Goal: Task Accomplishment & Management: Manage account settings

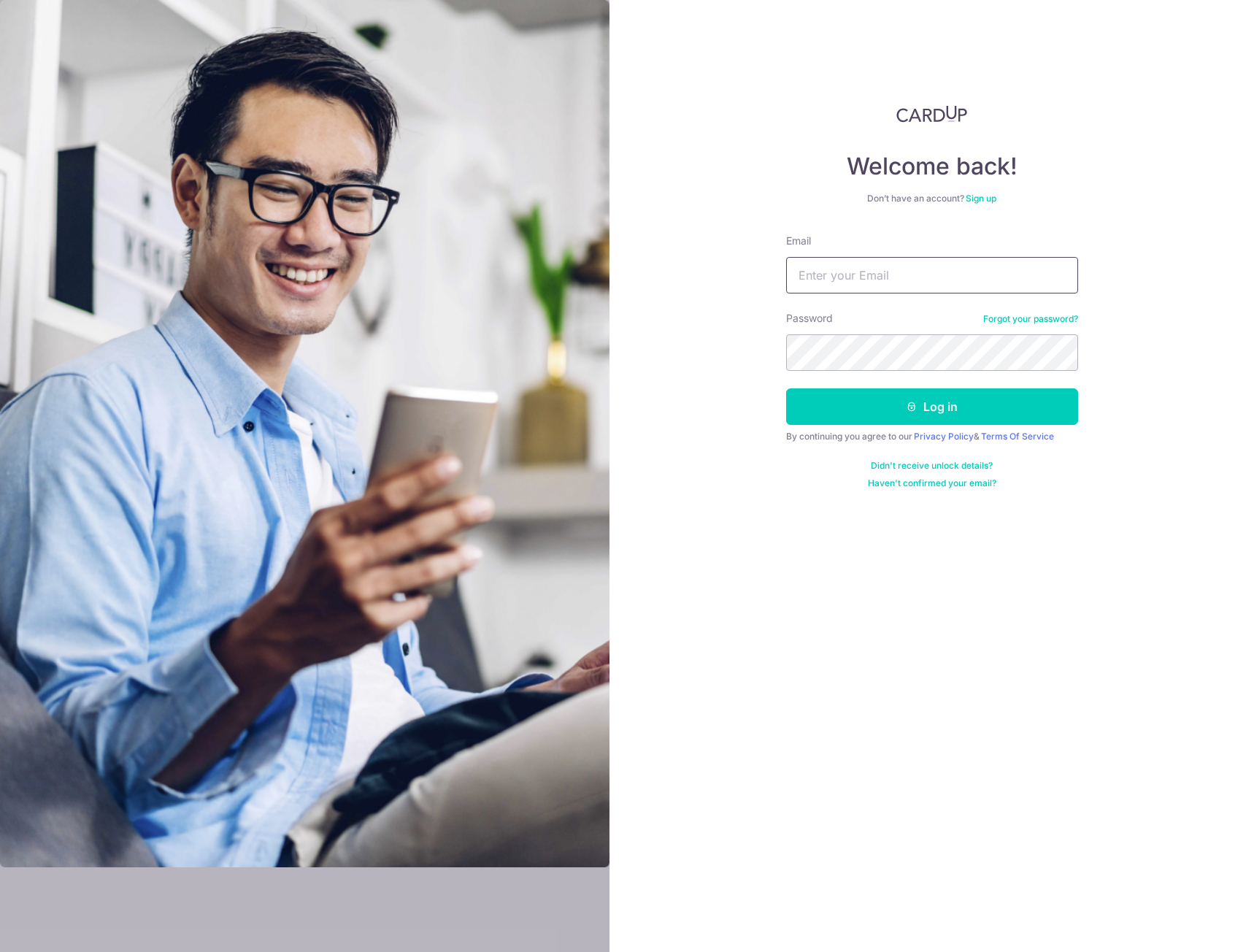
click at [852, 272] on input "Email" at bounding box center [933, 274] width 292 height 37
type input "[PERSON_NAME][EMAIL_ADDRESS][PERSON_NAME][DOMAIN_NAME]"
click at [908, 412] on button "Log in" at bounding box center [933, 406] width 292 height 37
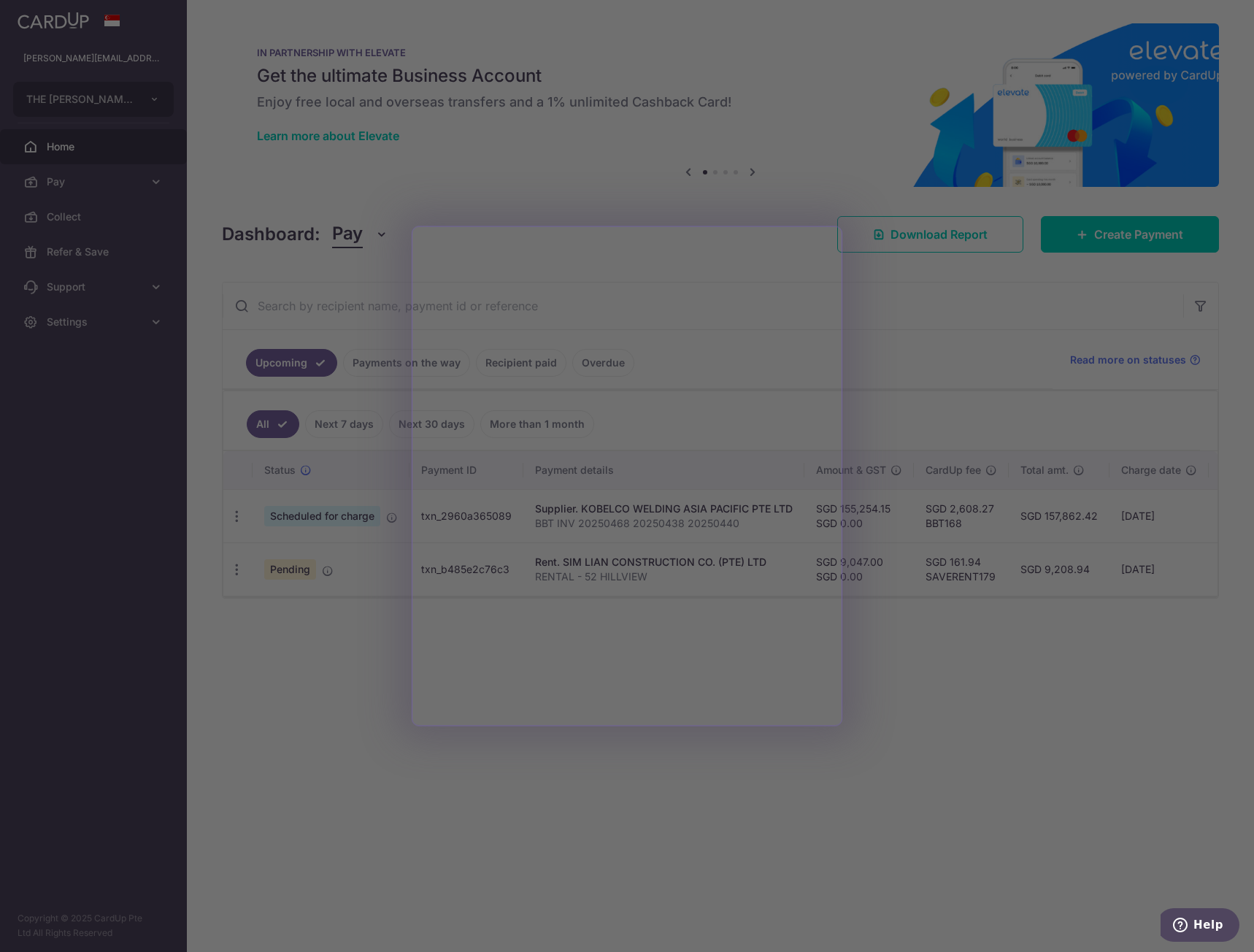
click at [306, 666] on div at bounding box center [633, 480] width 1267 height 961
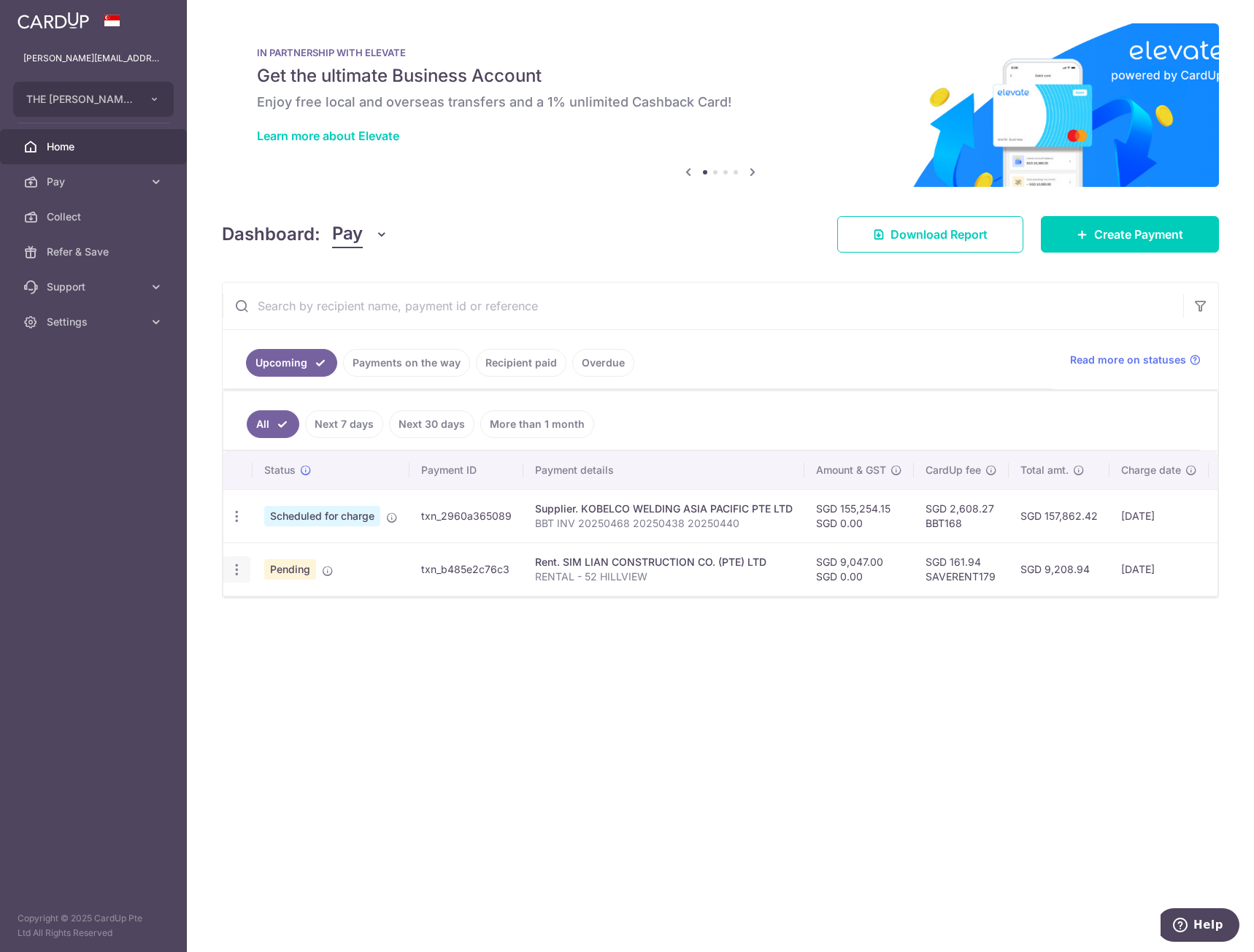
click at [229, 524] on icon "button" at bounding box center [237, 516] width 15 height 15
click at [329, 609] on span "Update payment" at bounding box center [315, 609] width 99 height 18
radio input "true"
type input "9,047.00"
type input "0.00"
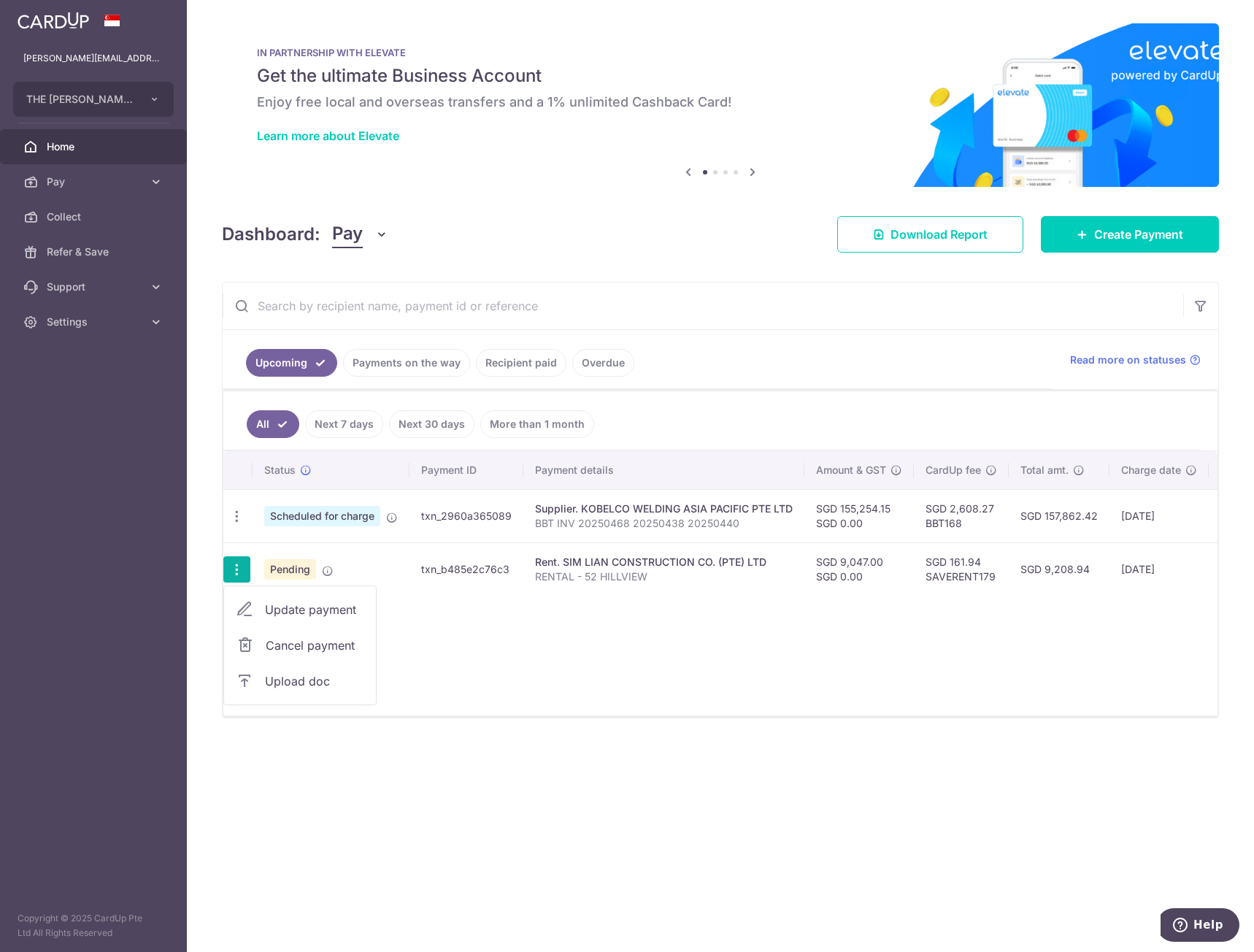
type input "[DATE]"
type input "RENTAL - 52 HILLVIEW"
type input "52 HILLVIEW"
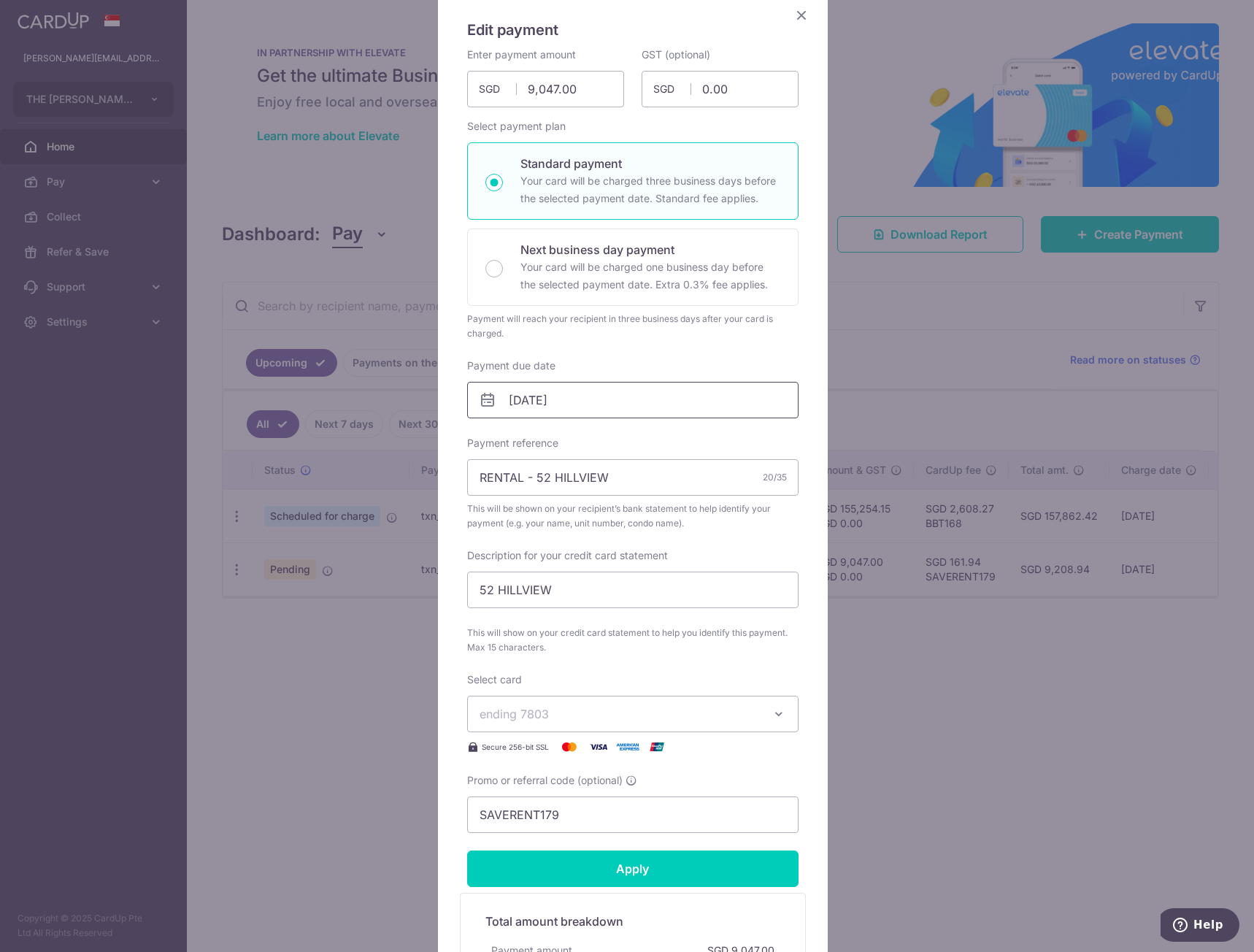
scroll to position [146, 0]
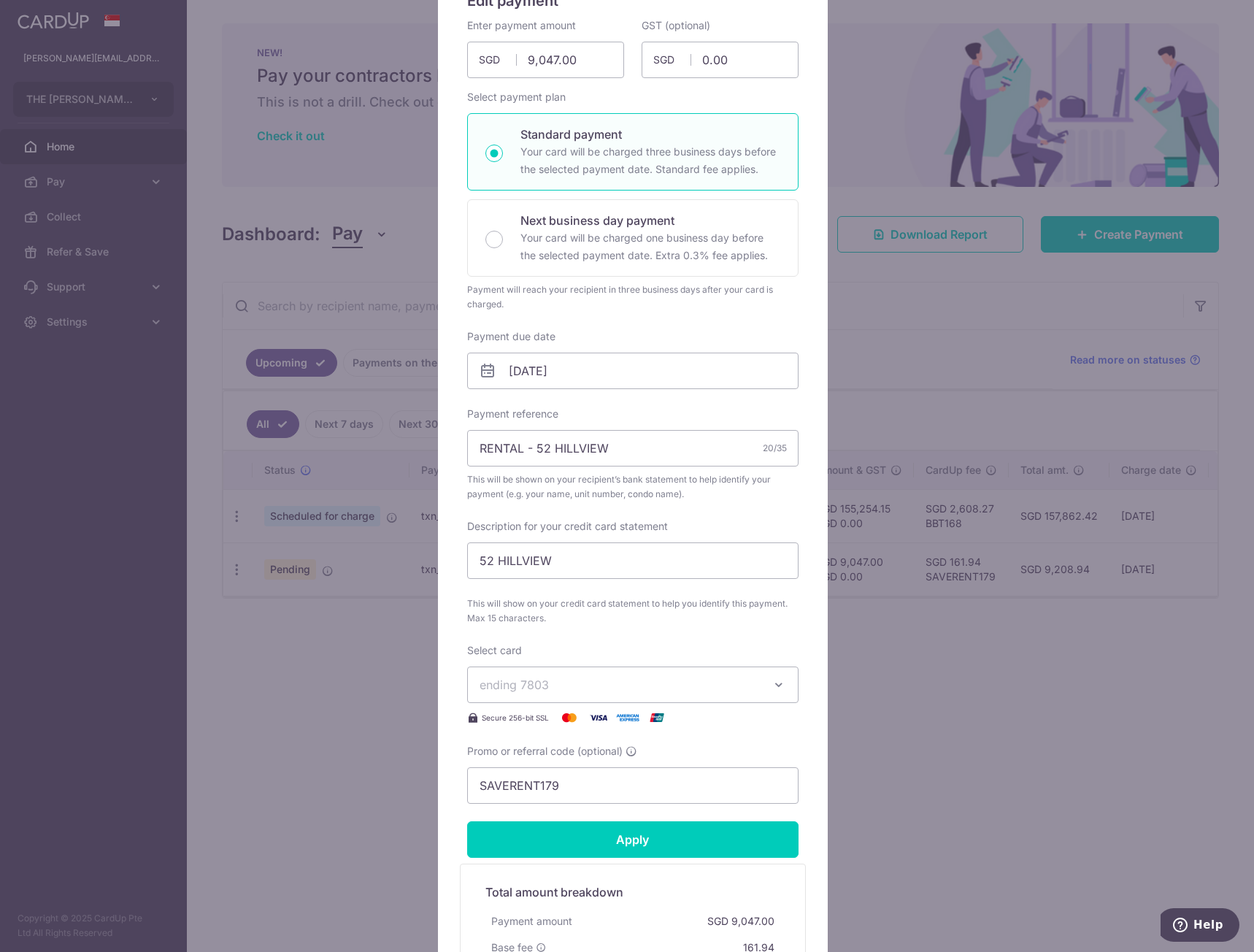
click at [637, 687] on span "ending 7803" at bounding box center [619, 684] width 280 height 18
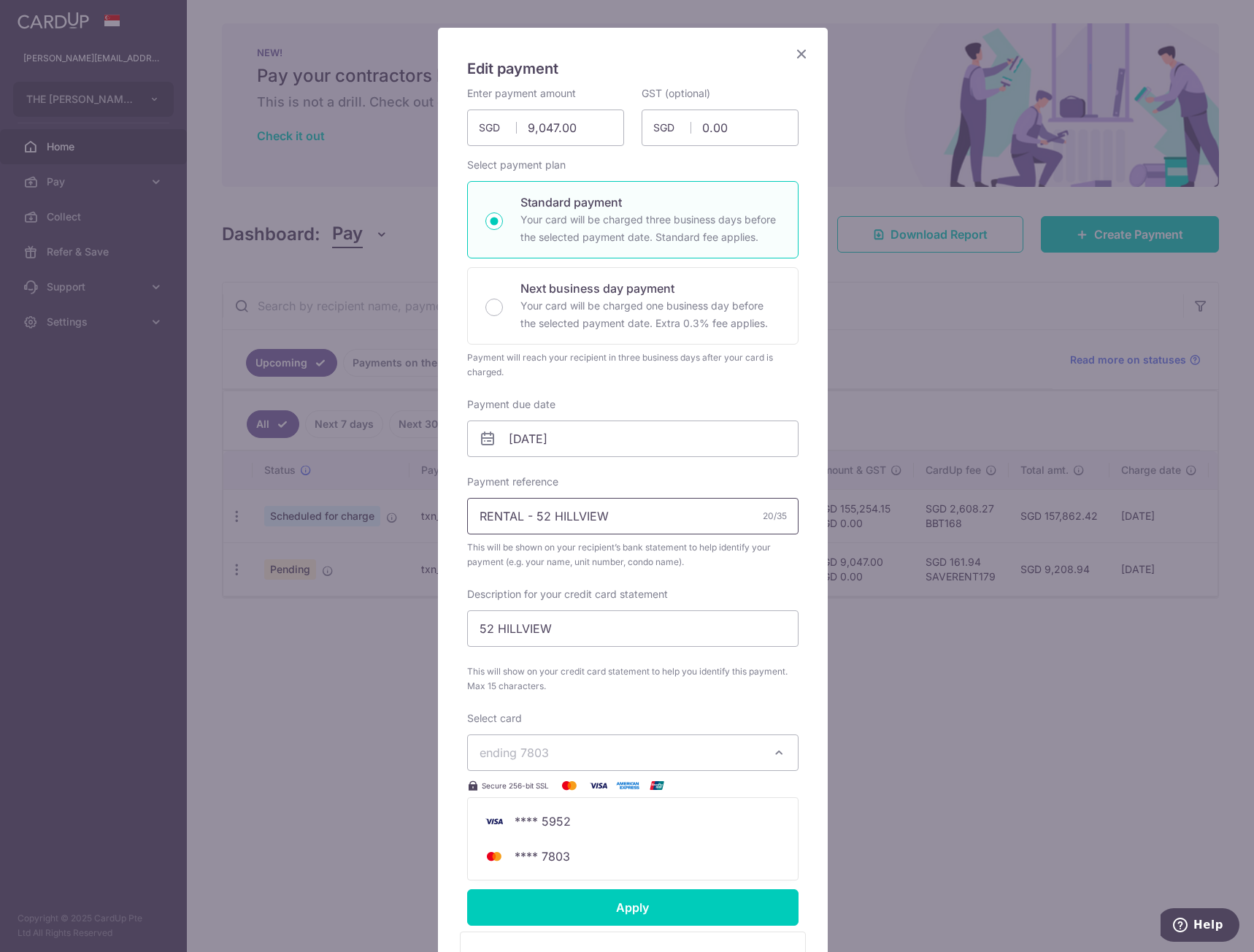
scroll to position [219, 0]
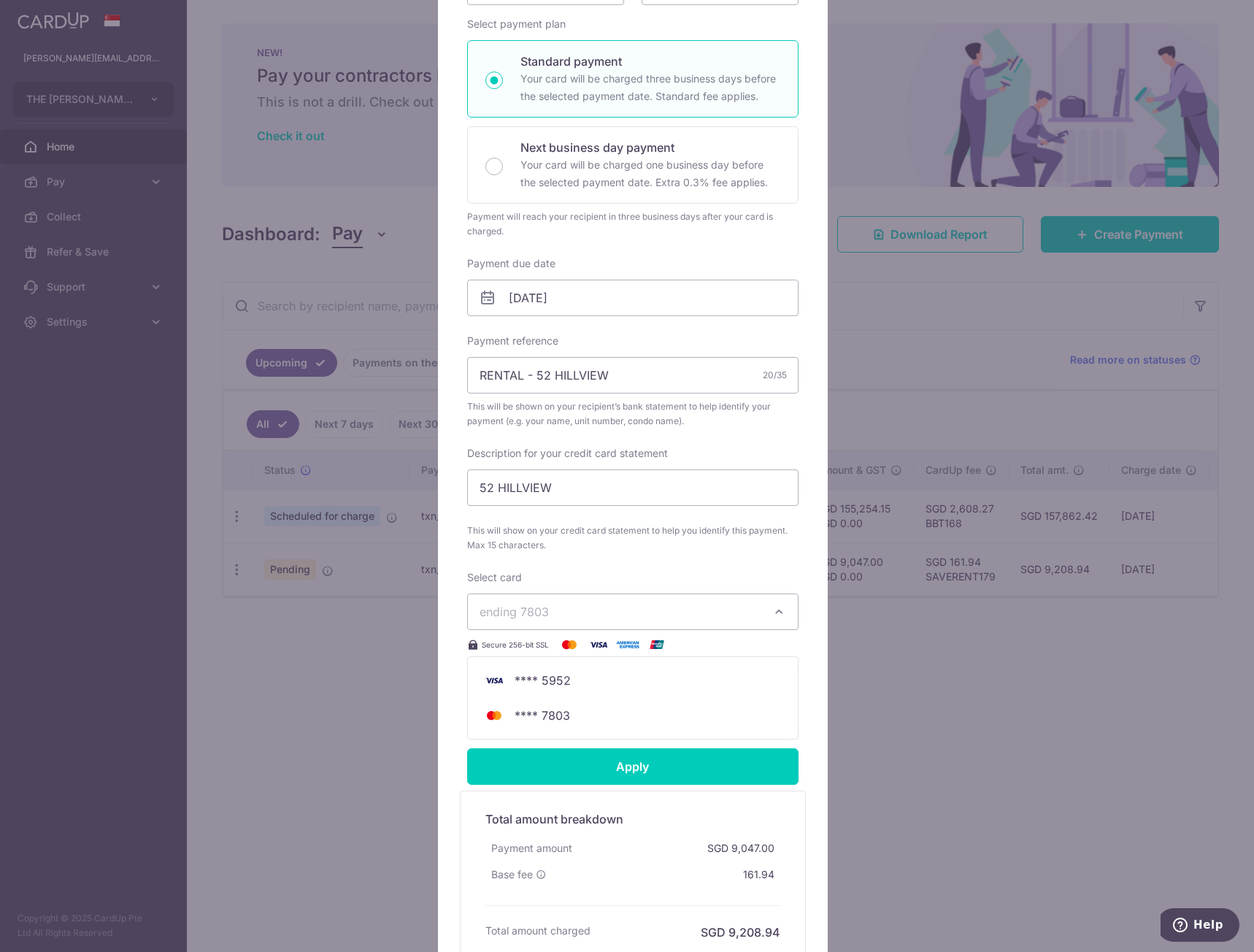
click at [763, 611] on button "ending 7803" at bounding box center [633, 611] width 332 height 37
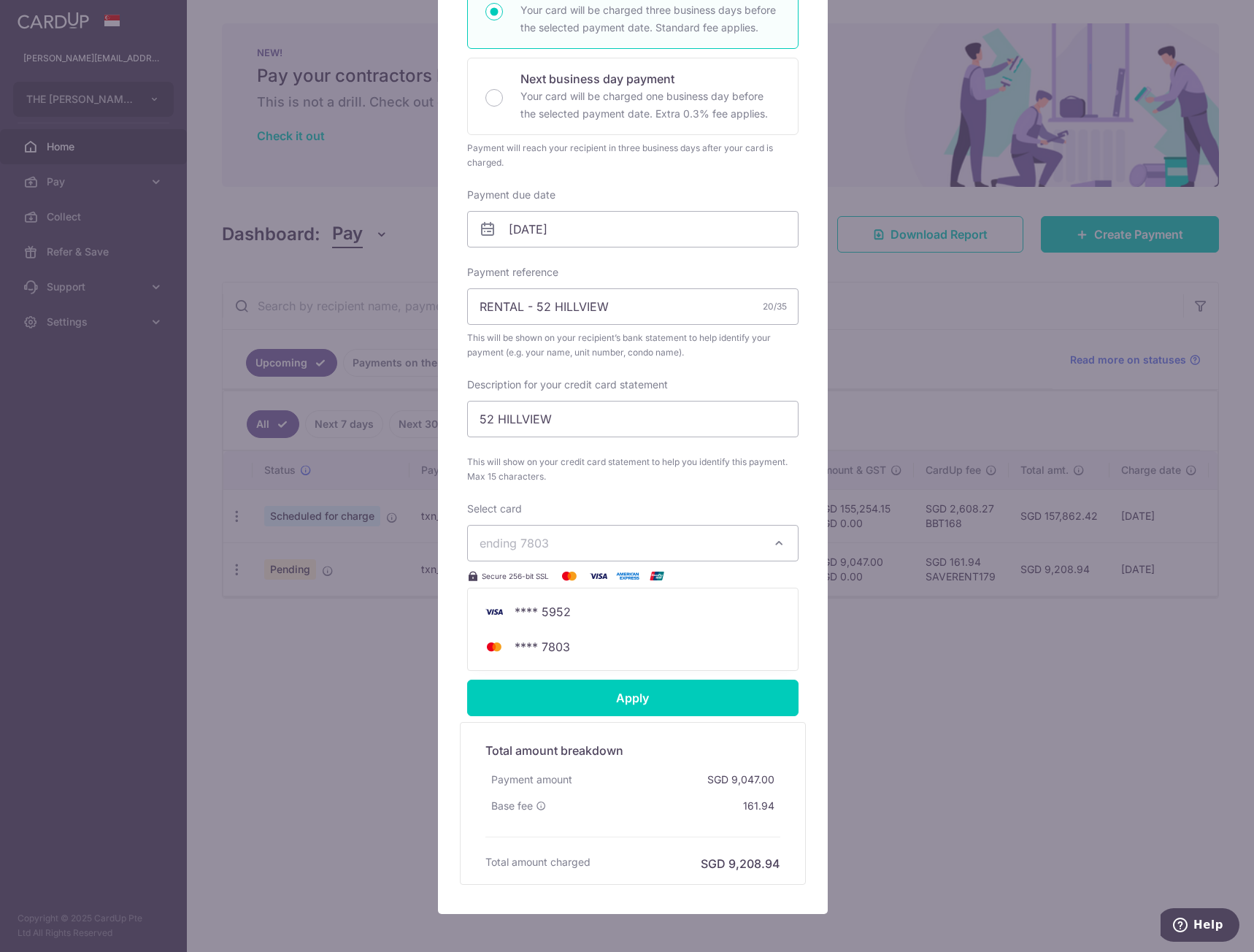
scroll to position [356, 0]
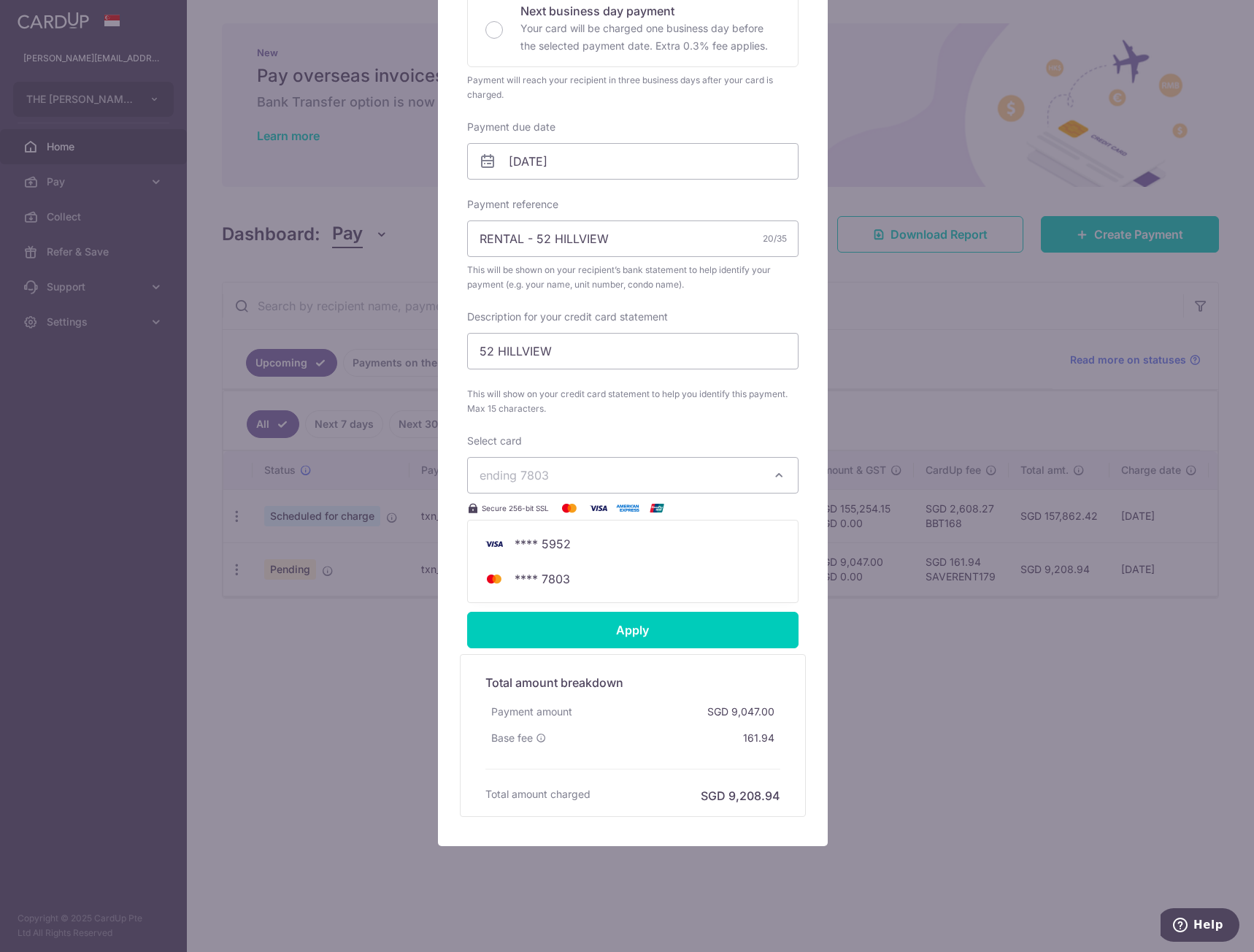
click at [561, 487] on button "ending 7803" at bounding box center [633, 475] width 332 height 37
click at [567, 480] on span "ending 7803" at bounding box center [619, 475] width 280 height 18
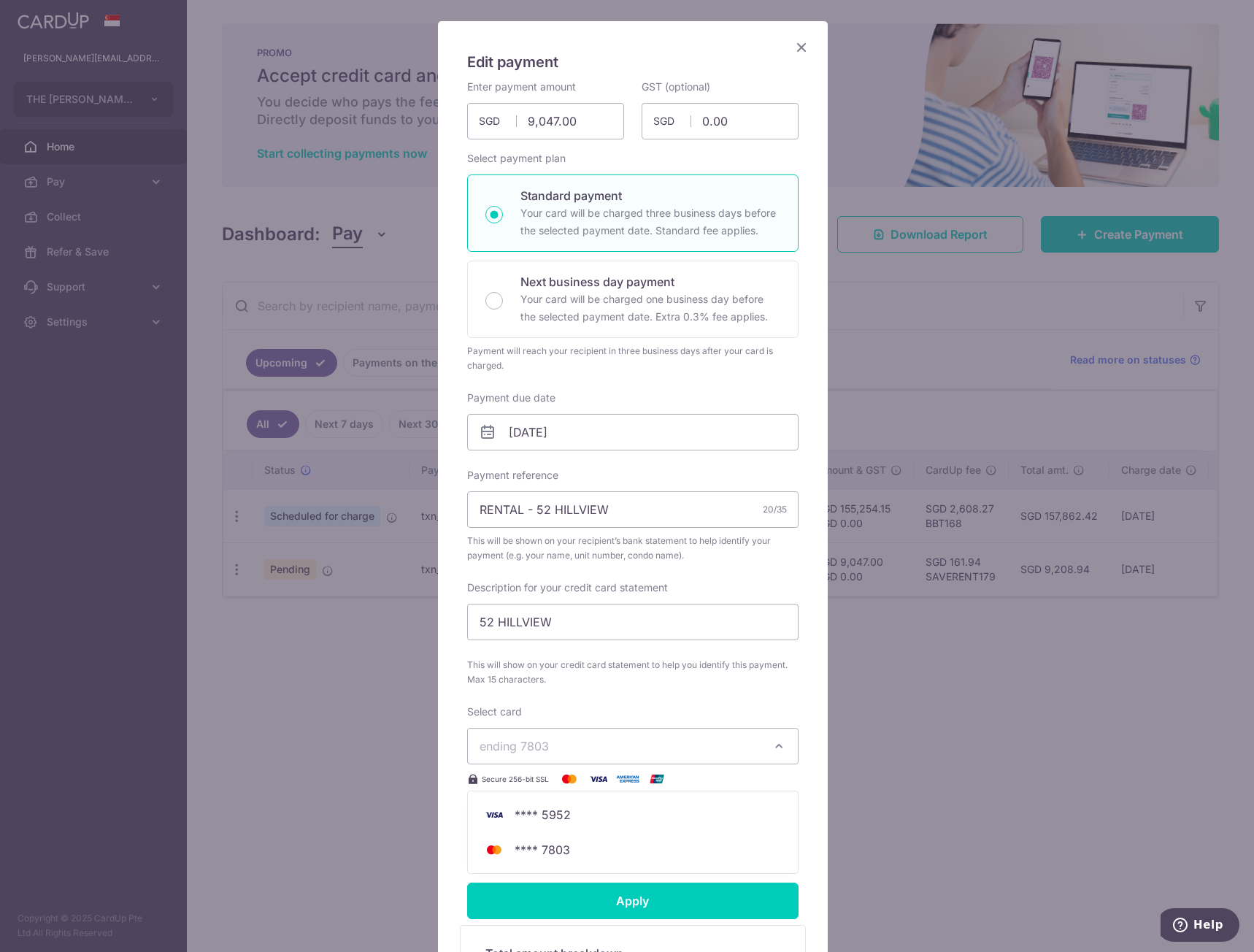
scroll to position [219, 0]
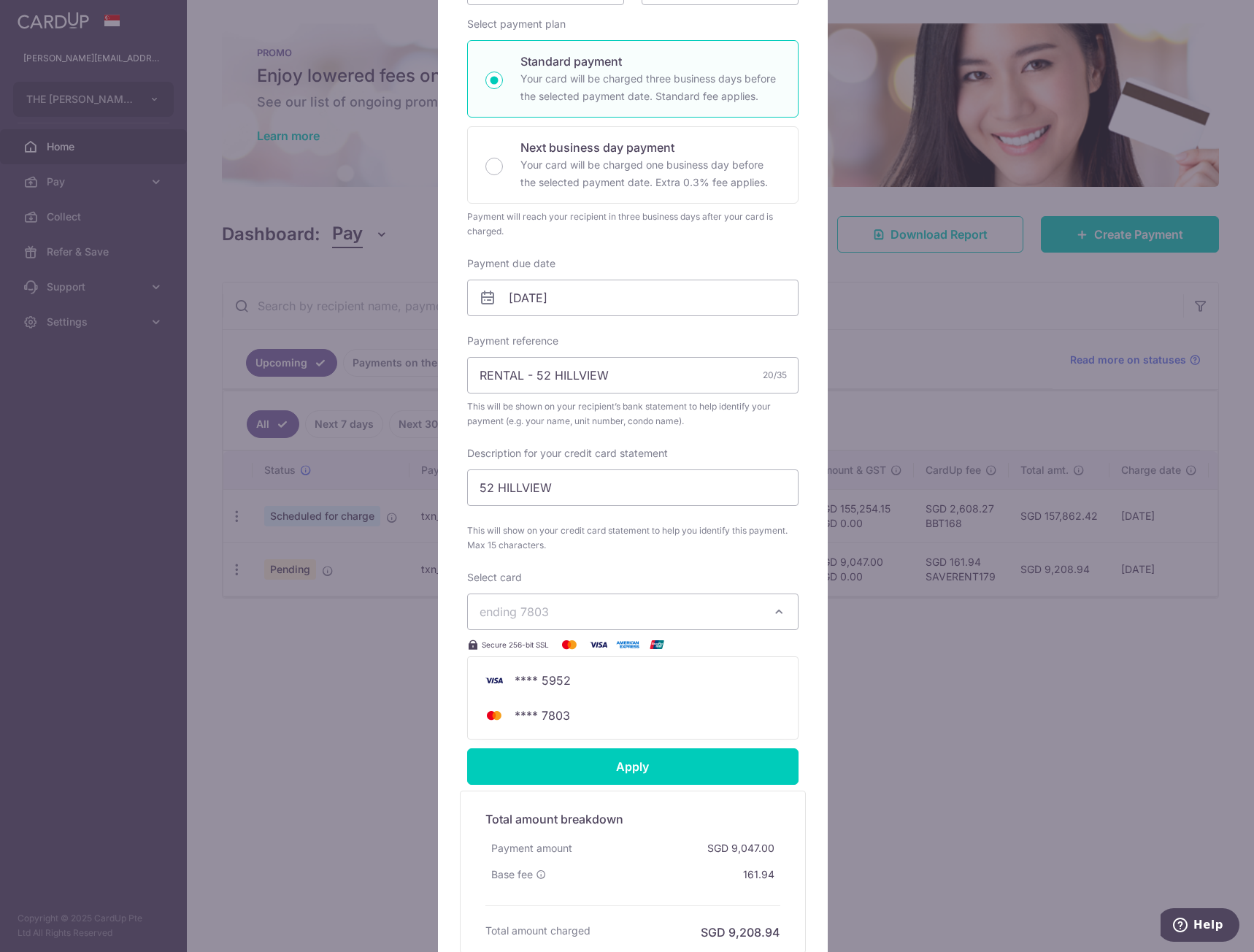
click at [686, 622] on button "ending 7803" at bounding box center [633, 611] width 332 height 37
click at [725, 618] on span "ending 7803" at bounding box center [619, 611] width 280 height 18
click at [775, 611] on icon "button" at bounding box center [779, 612] width 15 height 15
click at [559, 686] on span "**** 5952" at bounding box center [543, 680] width 56 height 18
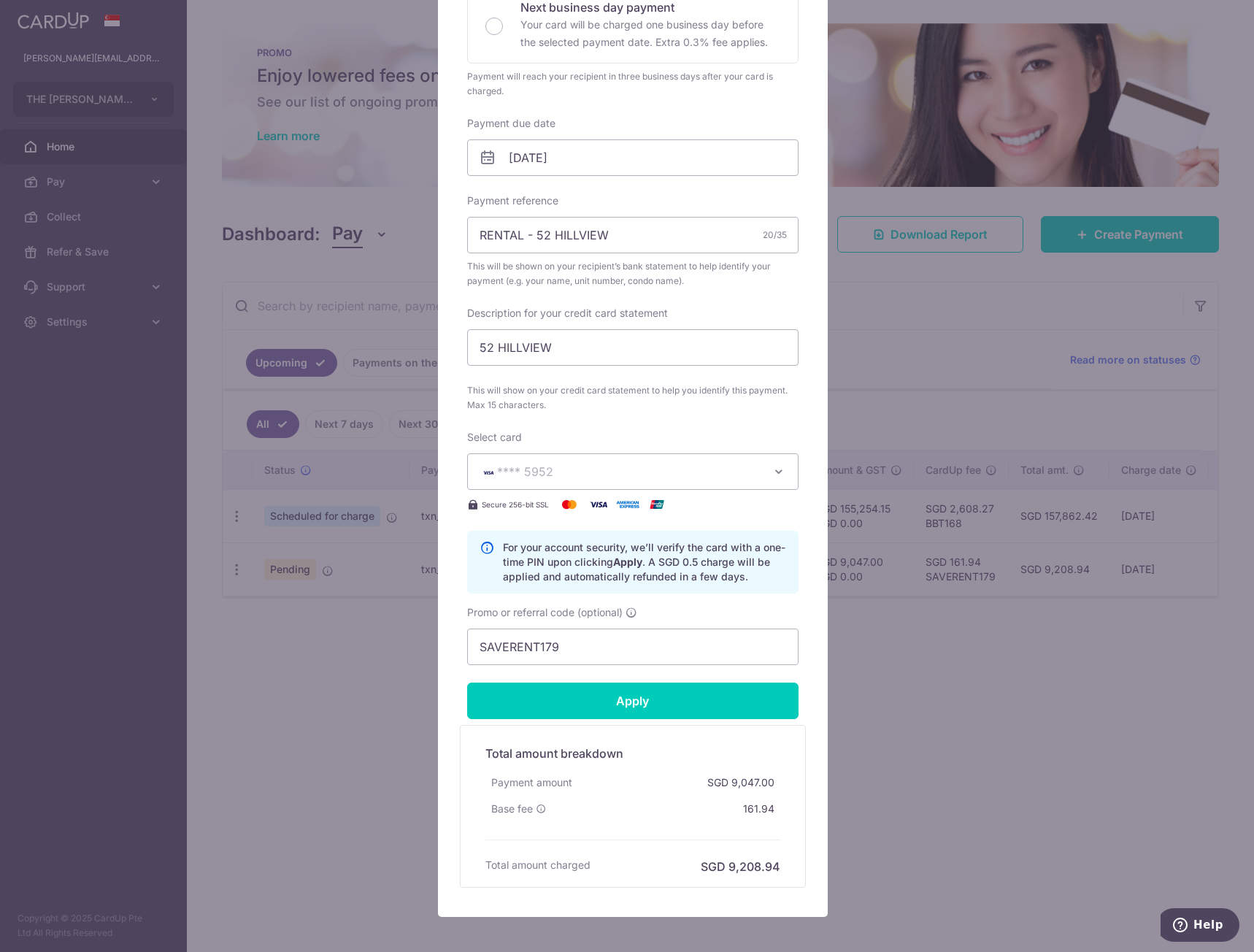
scroll to position [365, 0]
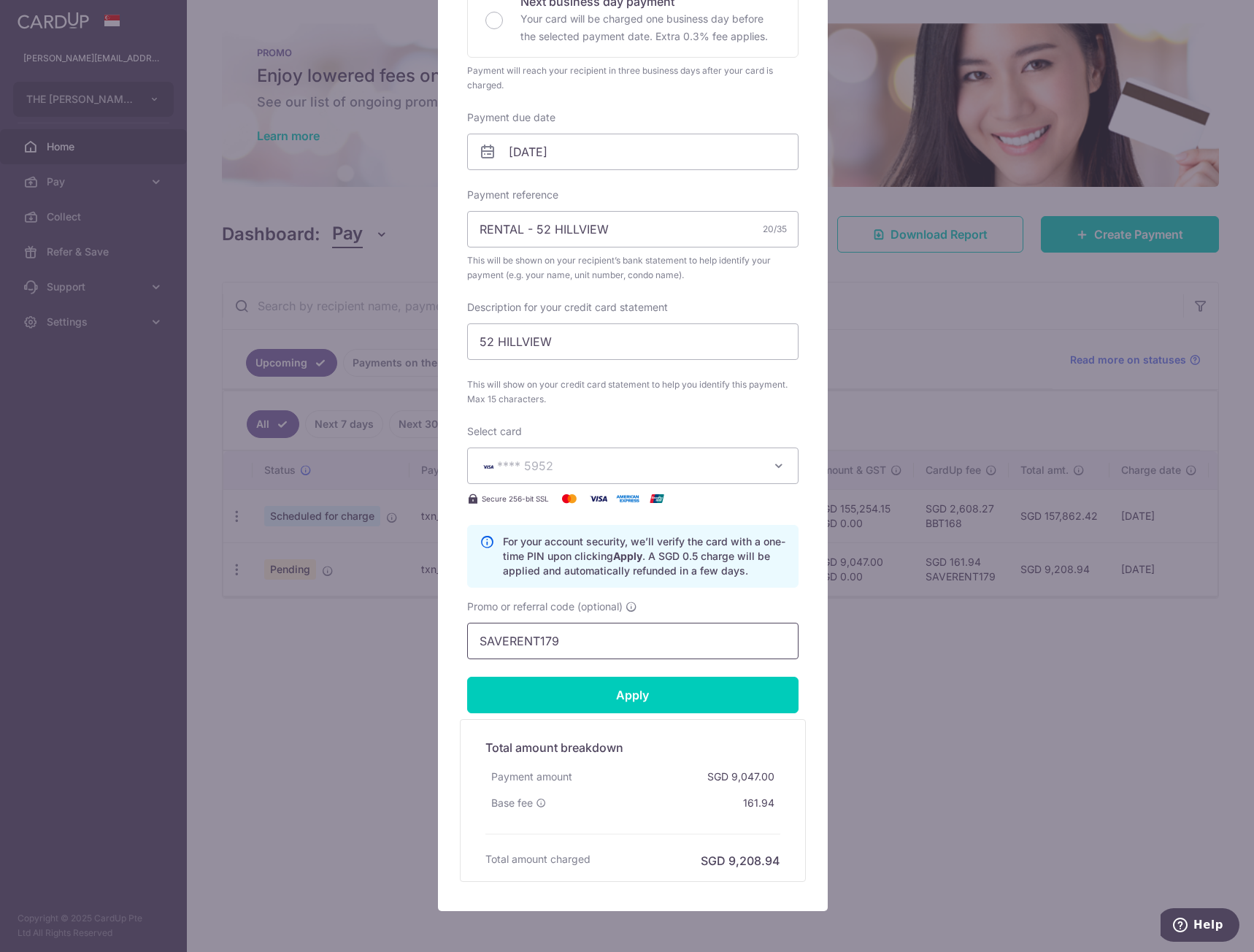
click at [567, 644] on input "SAVERENT179" at bounding box center [633, 640] width 332 height 37
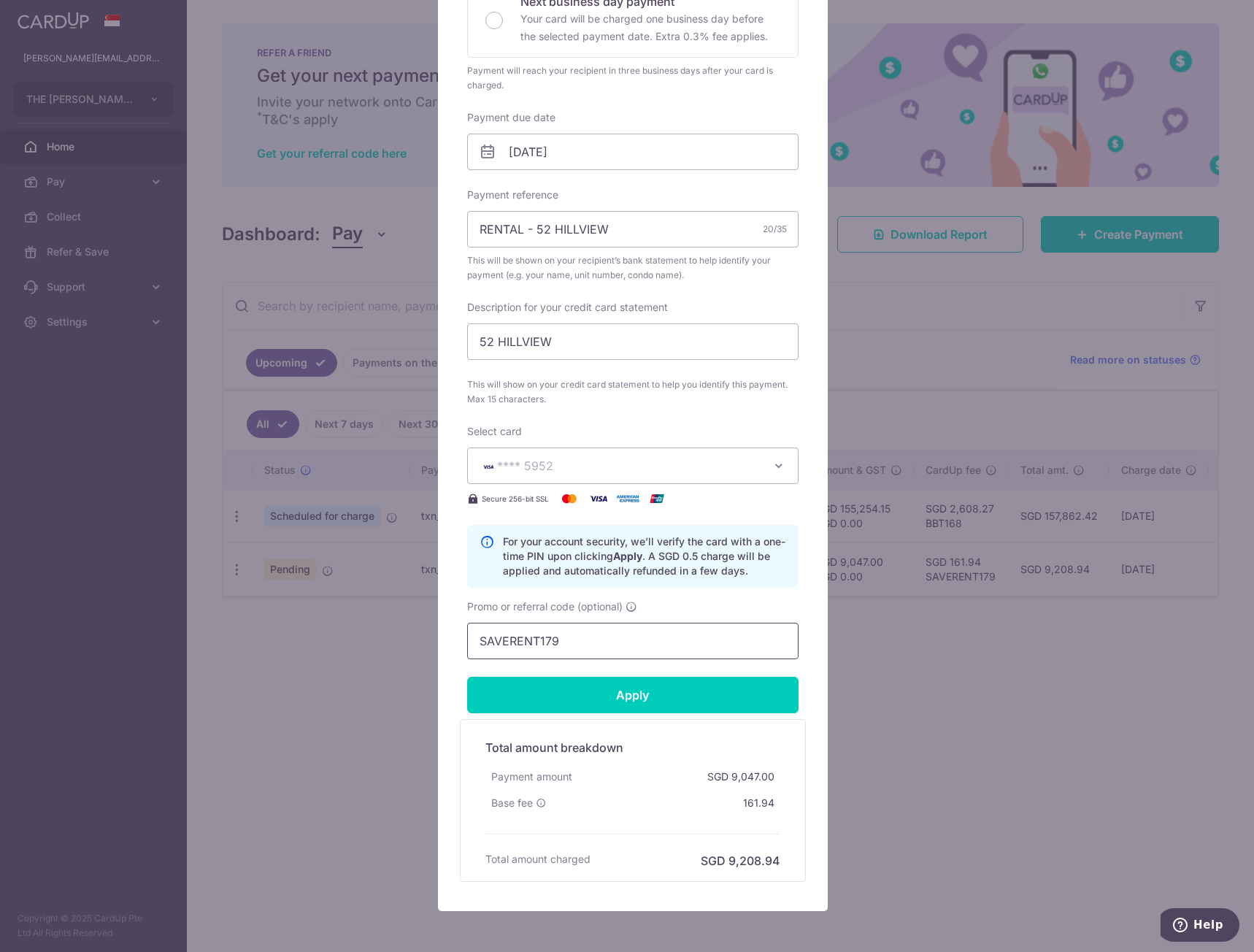
drag, startPoint x: 571, startPoint y: 640, endPoint x: 416, endPoint y: 640, distance: 155.0
click at [416, 640] on div "Edit payment By clicking apply, you will make changes to all payments to SIM LI…" at bounding box center [627, 476] width 1254 height 952
type input "BBT168"
click at [608, 697] on input "Apply" at bounding box center [633, 695] width 332 height 37
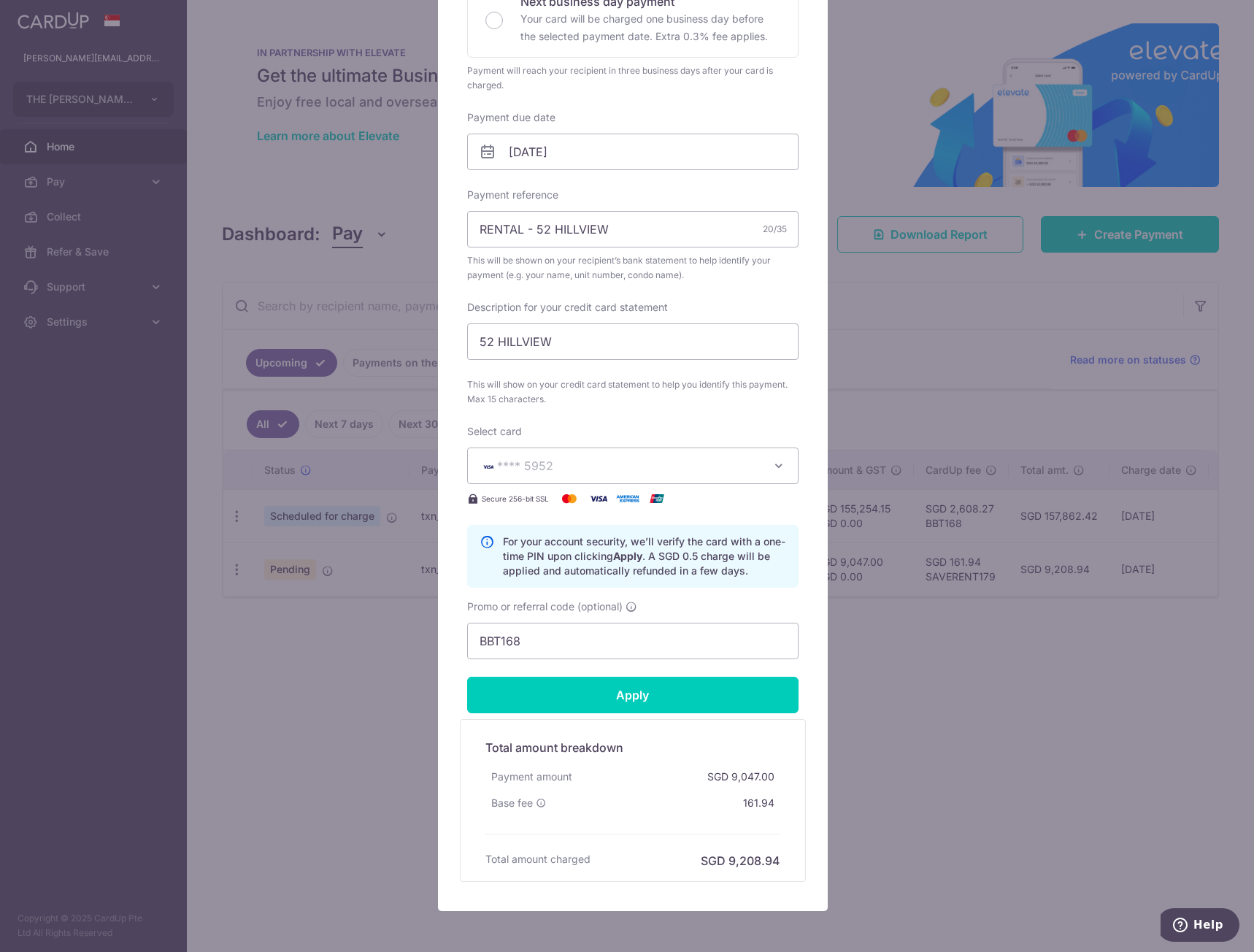
type input "Successfully Applied"
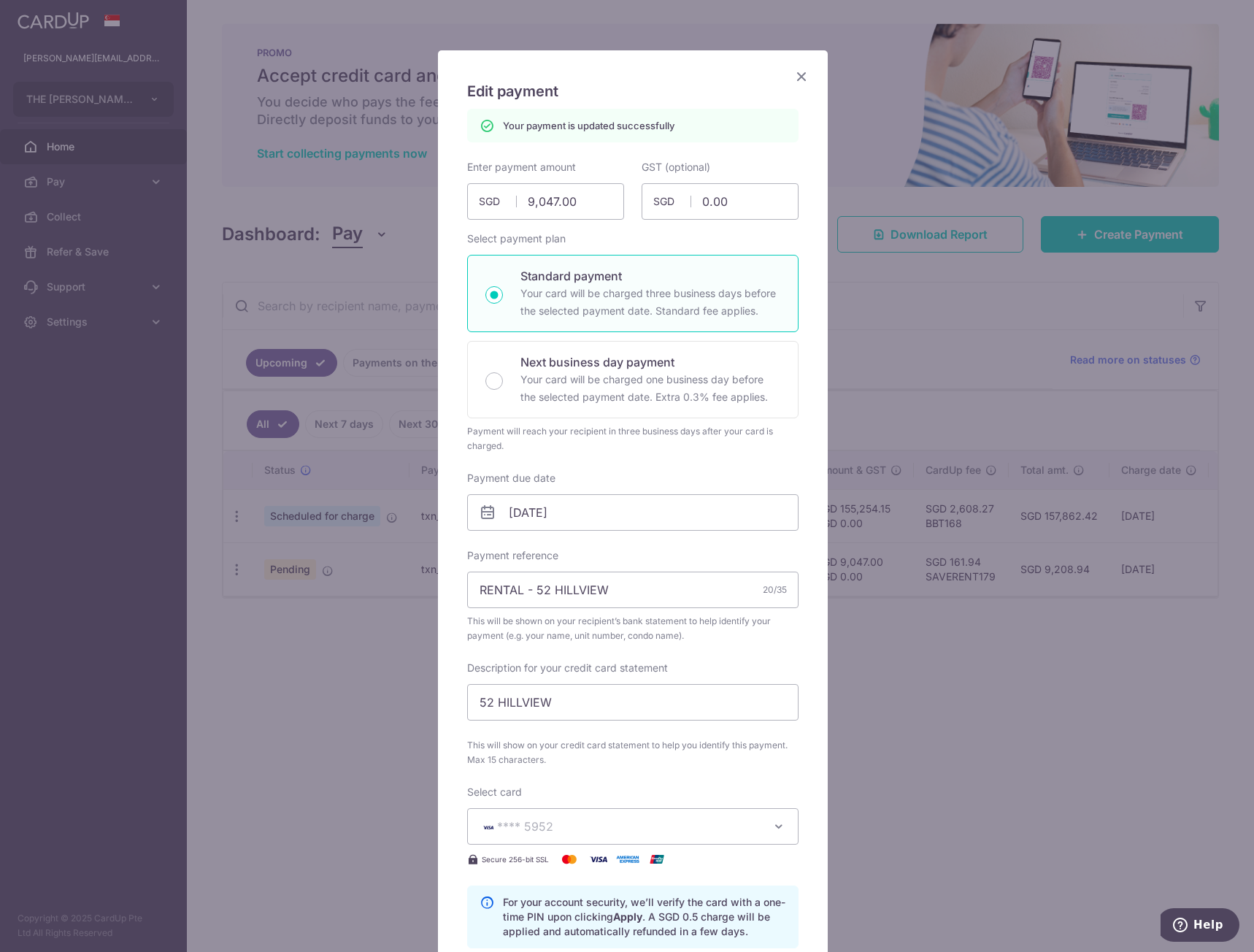
scroll to position [0, 0]
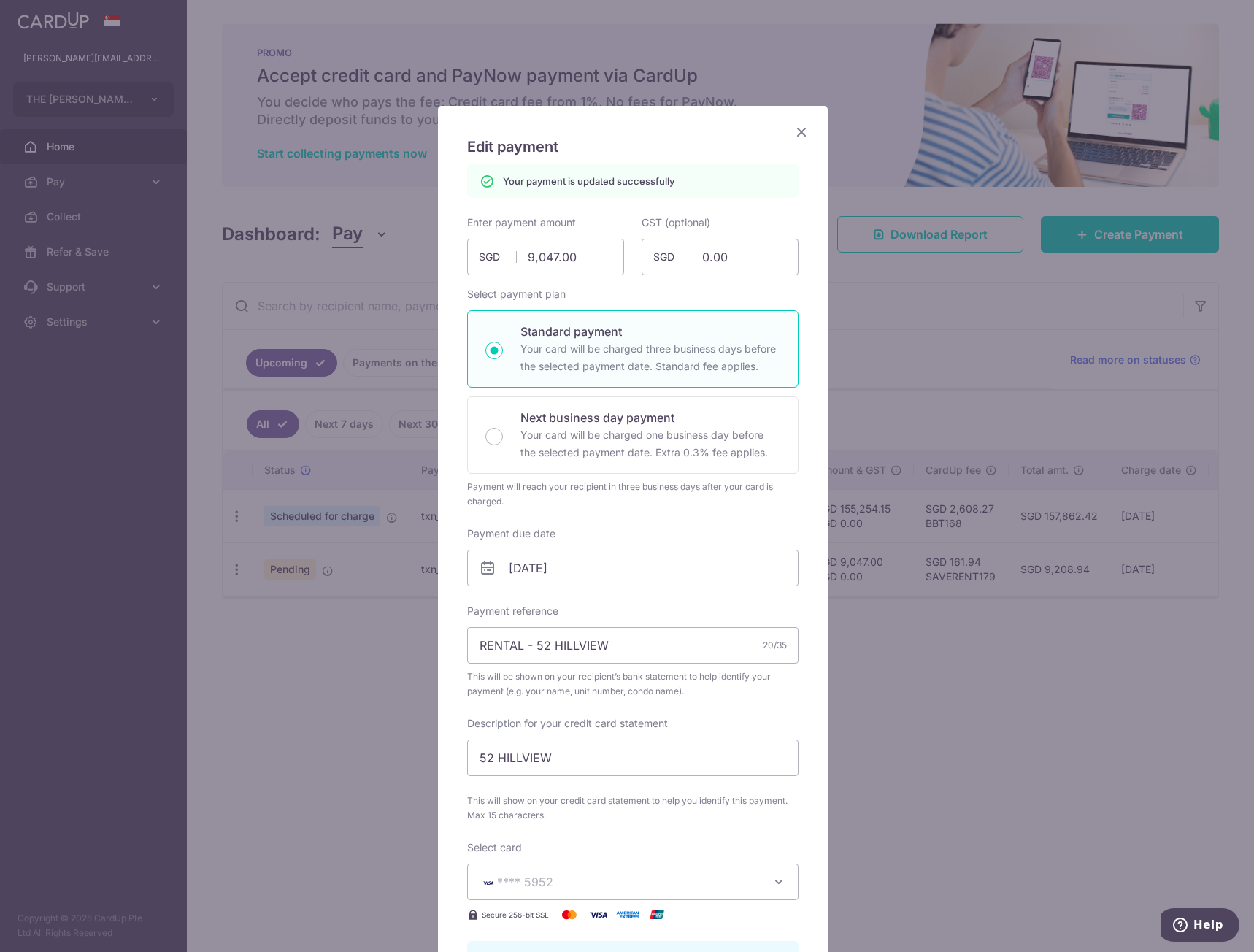
click at [793, 128] on icon "Close" at bounding box center [802, 131] width 18 height 18
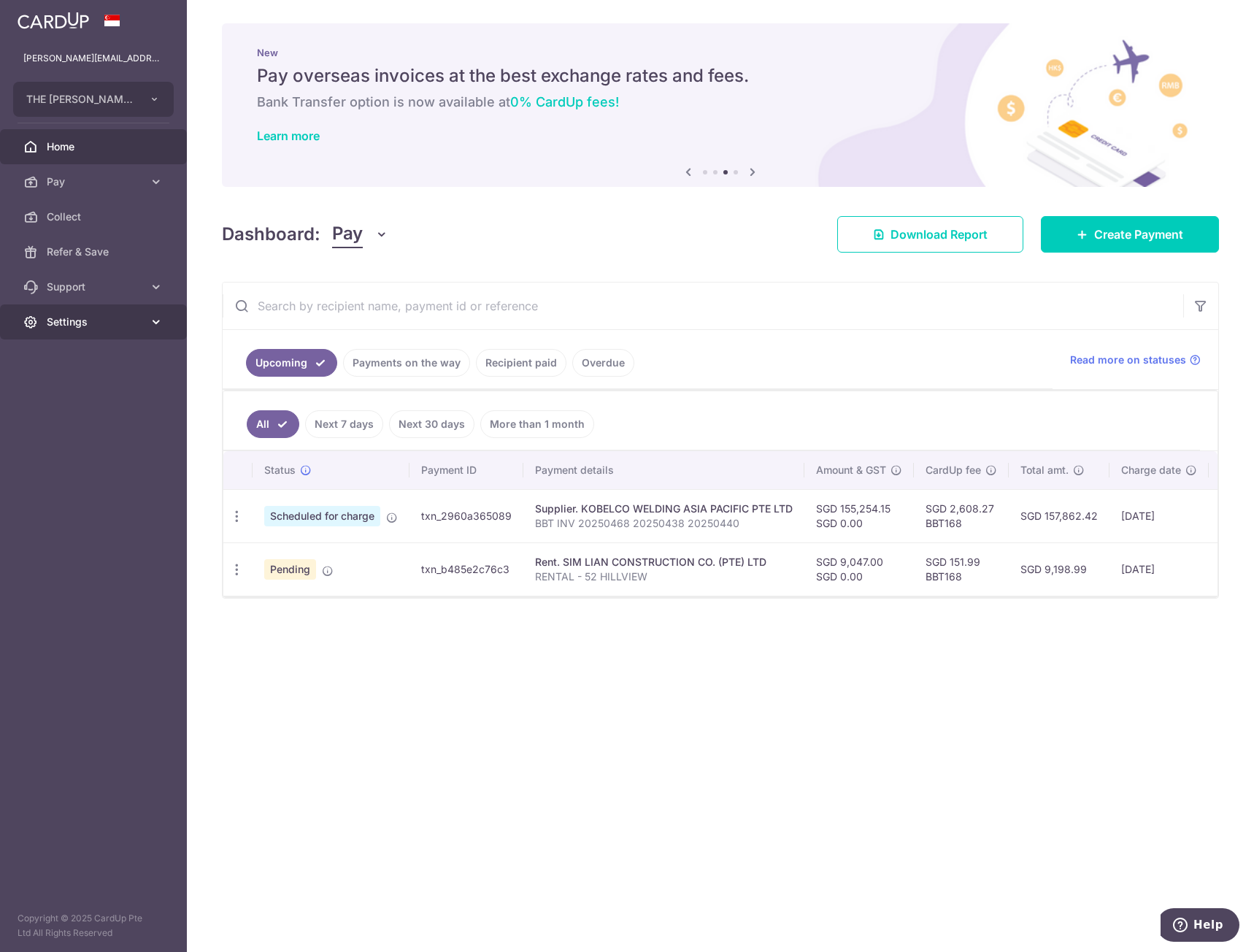
click at [97, 330] on link "Settings" at bounding box center [94, 321] width 187 height 35
click at [137, 330] on link "Settings" at bounding box center [94, 321] width 187 height 35
click at [162, 177] on icon at bounding box center [156, 182] width 15 height 15
click at [121, 315] on span "Cards" at bounding box center [95, 322] width 96 height 15
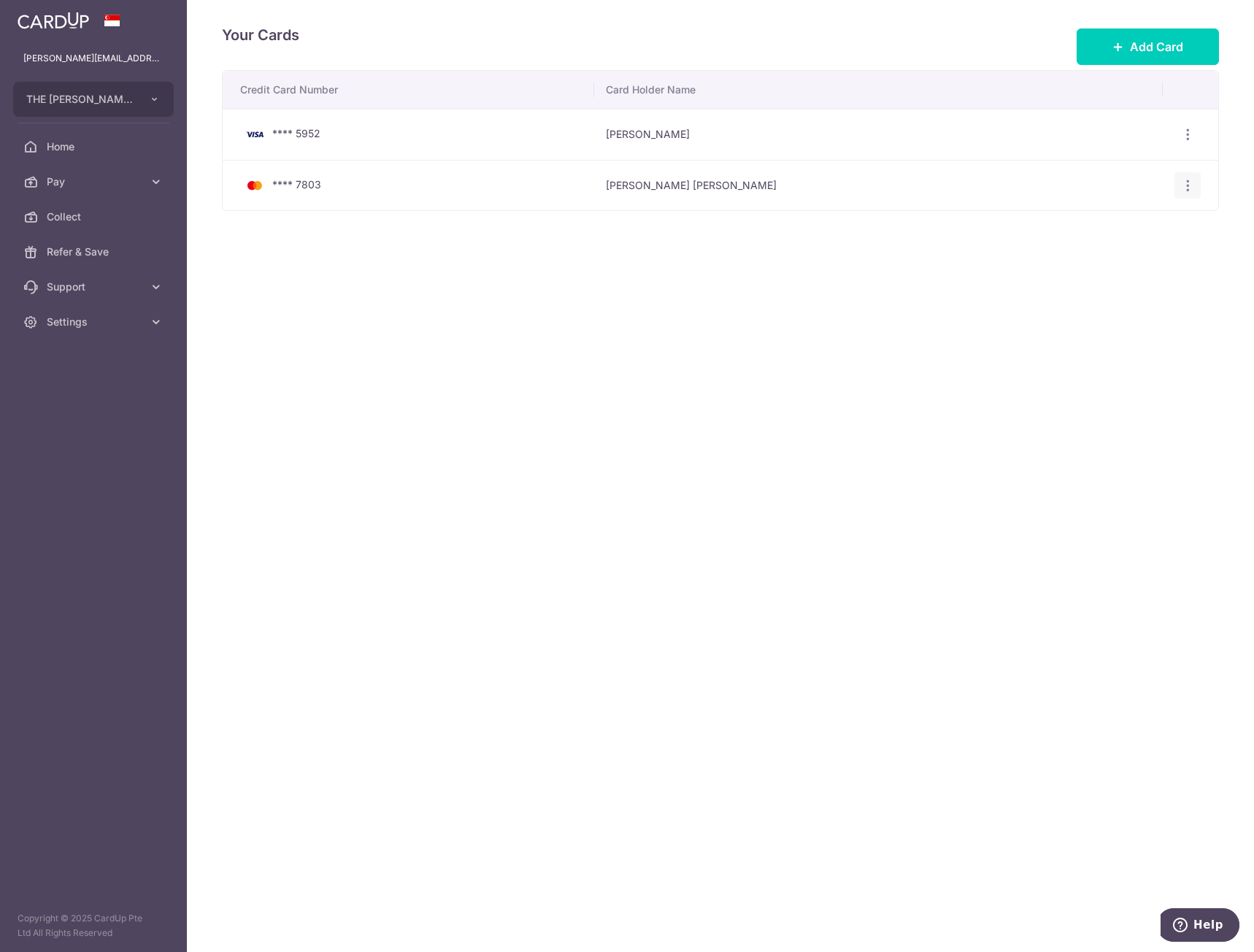
click at [1188, 193] on div "View/Edit Delete" at bounding box center [1188, 185] width 27 height 27
click at [1188, 142] on icon "button" at bounding box center [1188, 135] width 15 height 15
click at [1114, 230] on span "View/Edit" at bounding box center [1139, 226] width 99 height 18
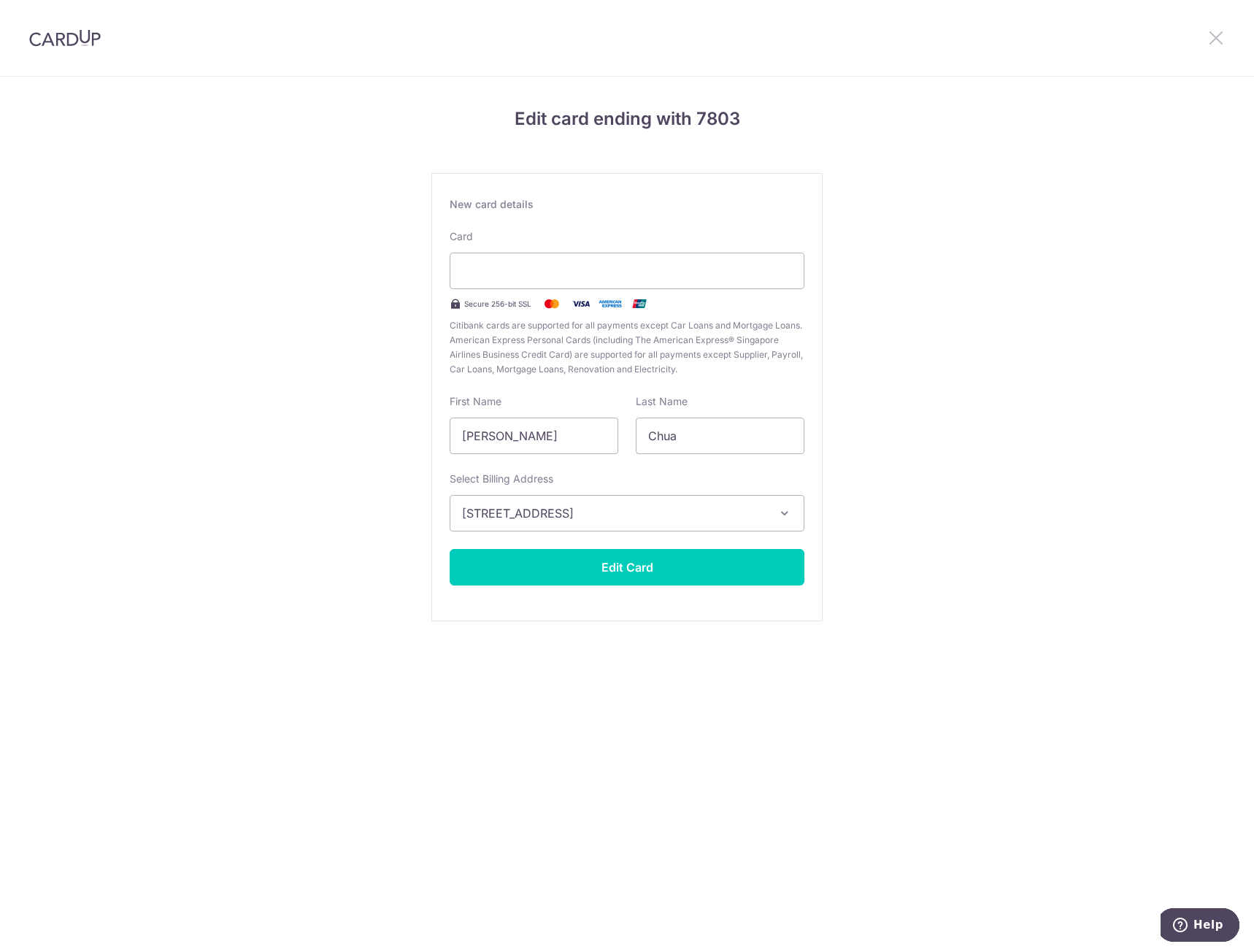
click at [1210, 41] on icon at bounding box center [1216, 37] width 18 height 18
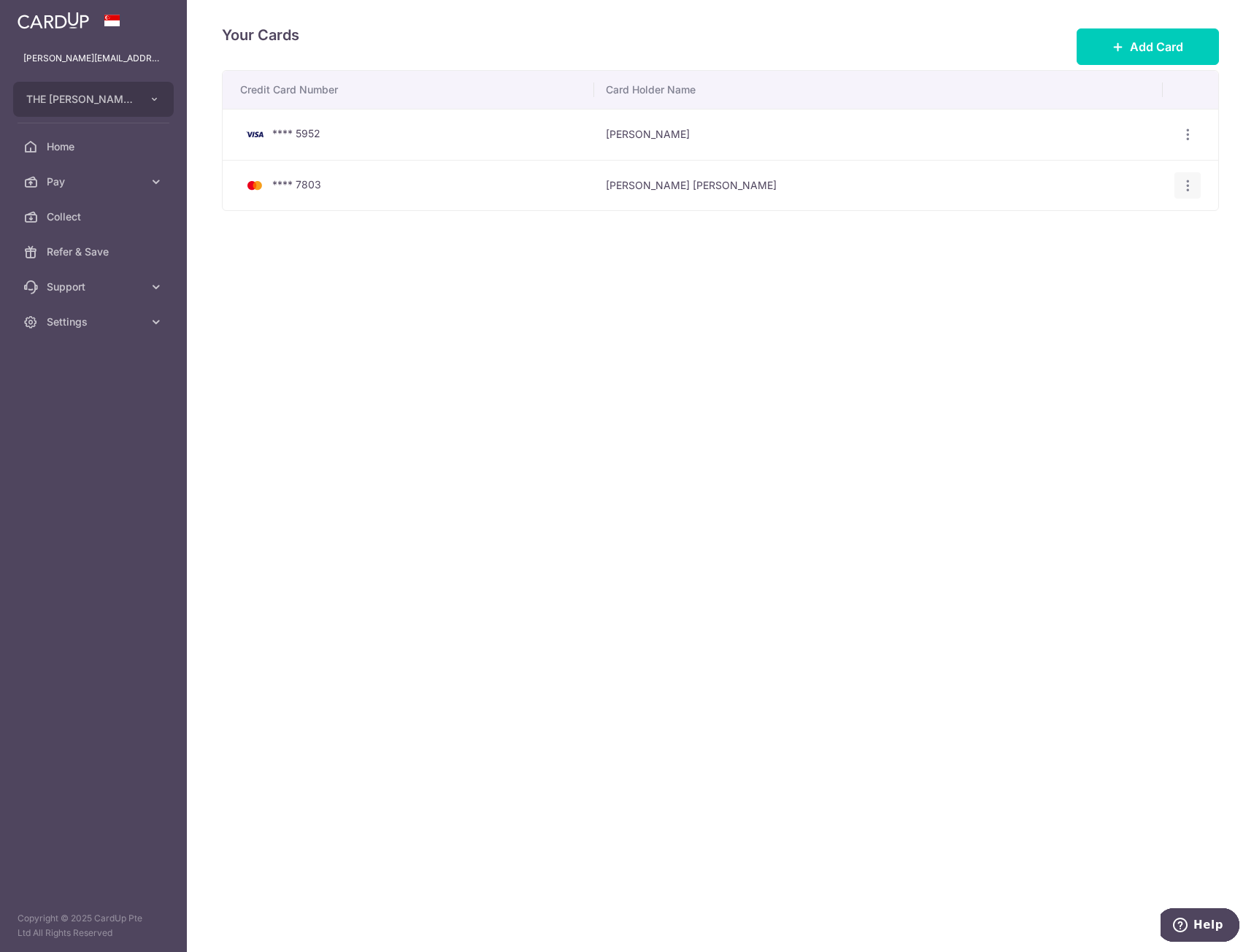
click at [1189, 142] on icon "button" at bounding box center [1188, 135] width 15 height 15
click at [1113, 256] on span "Delete" at bounding box center [1139, 260] width 99 height 18
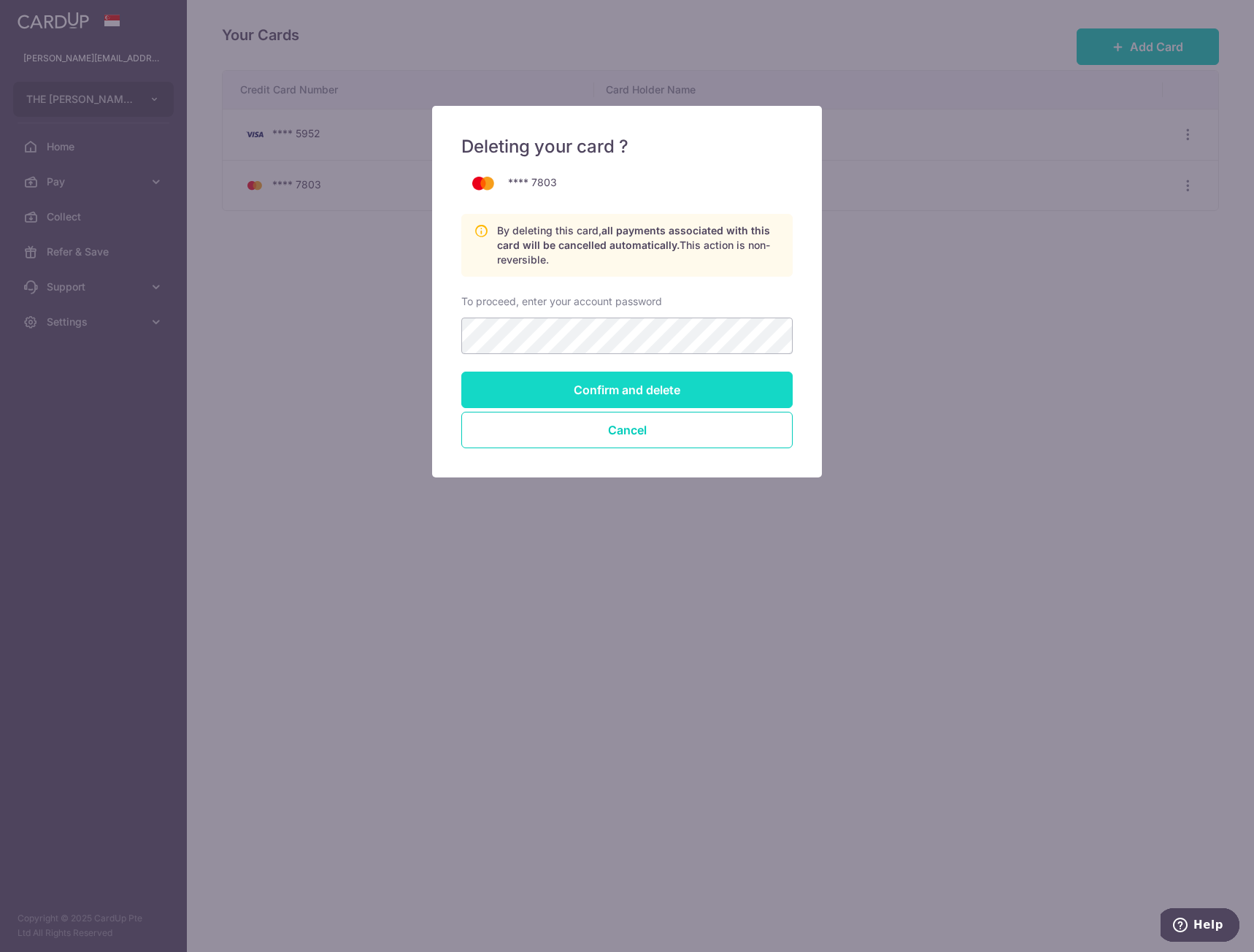
click at [598, 389] on input "Confirm and delete" at bounding box center [627, 389] width 332 height 37
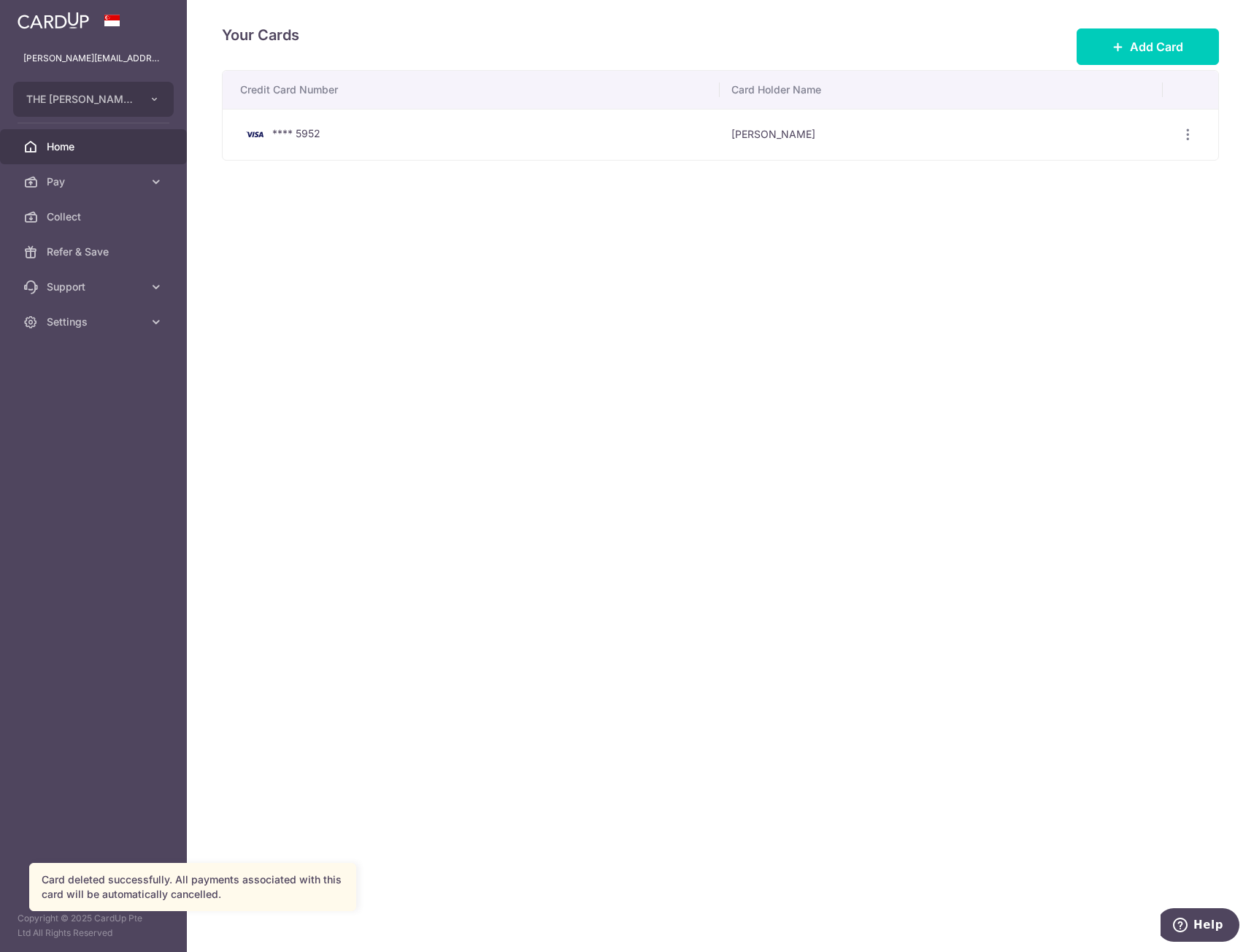
click at [76, 153] on span "Home" at bounding box center [95, 147] width 96 height 15
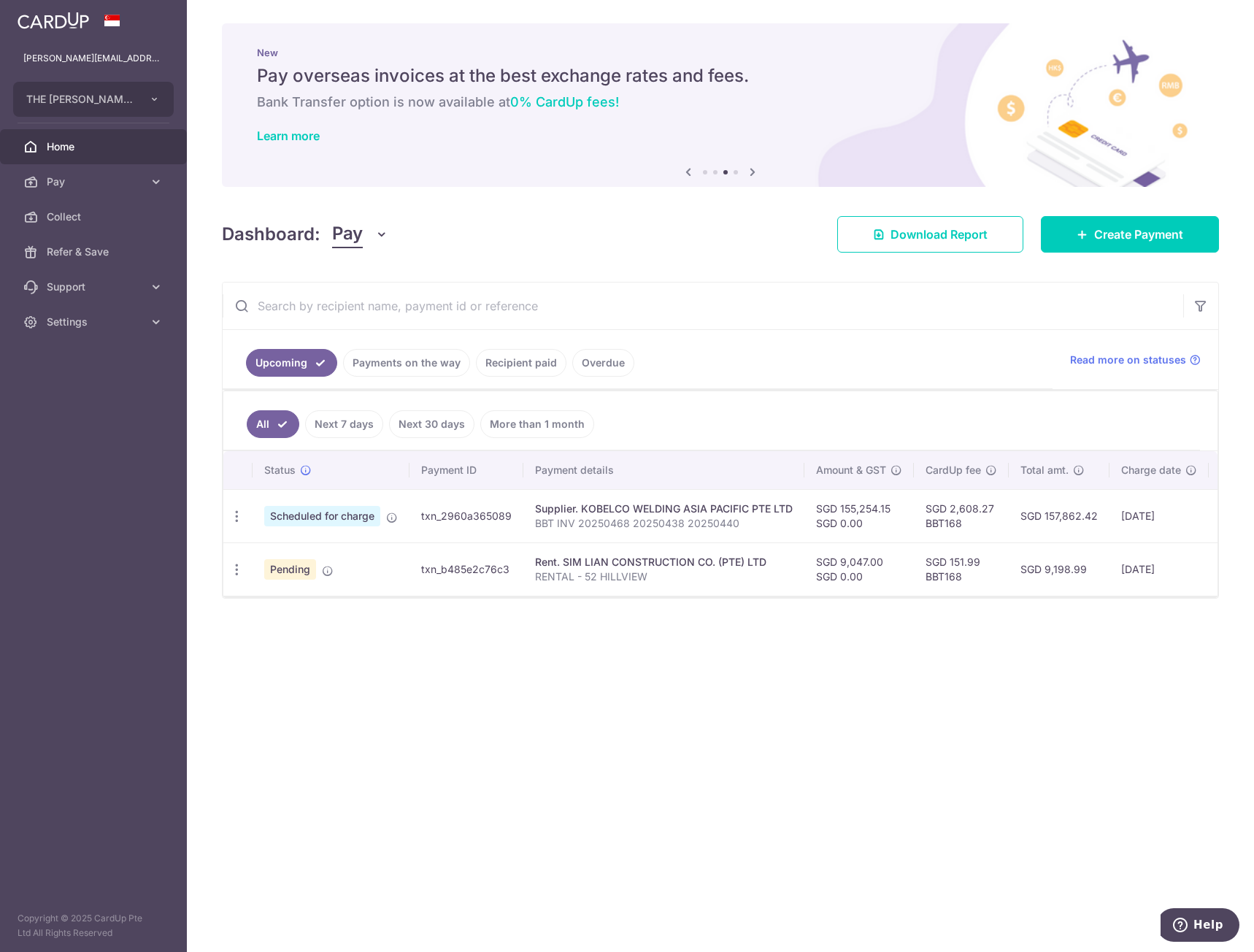
click at [44, 147] on link "Home" at bounding box center [94, 146] width 187 height 35
